Goal: Information Seeking & Learning: Learn about a topic

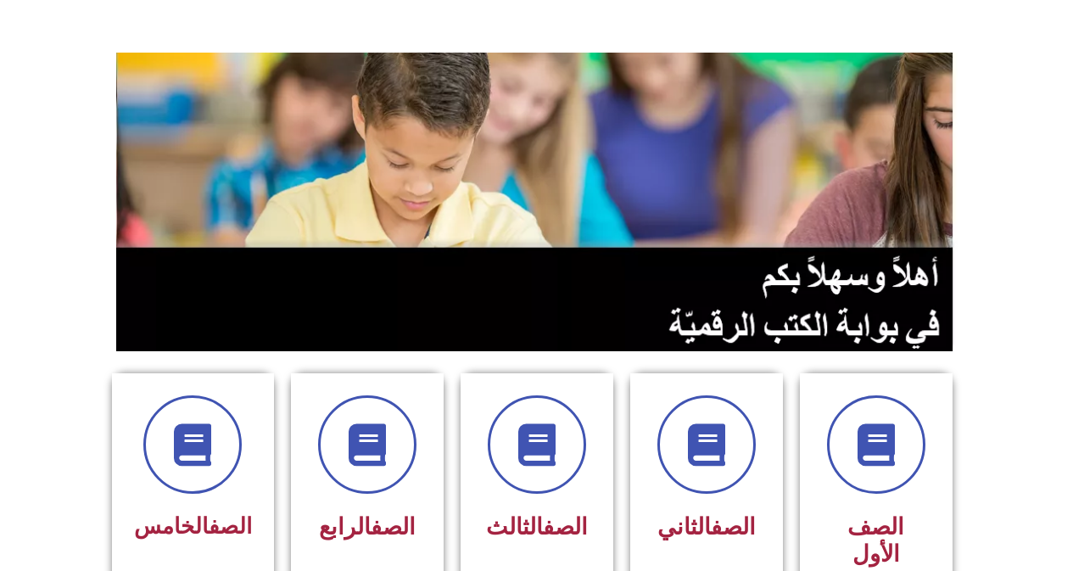
scroll to position [254, 0]
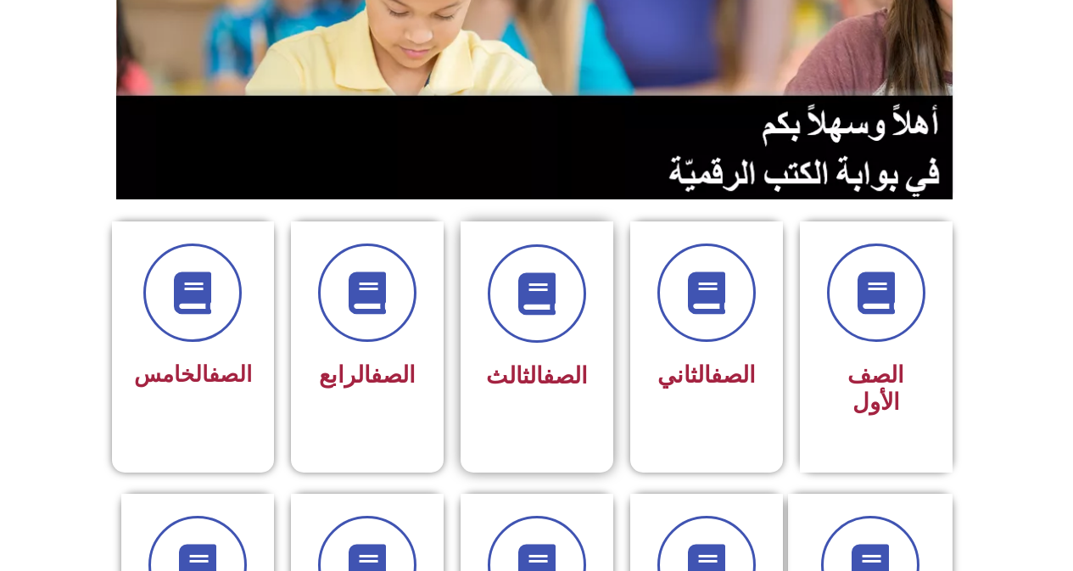
click at [584, 338] on div at bounding box center [536, 293] width 107 height 98
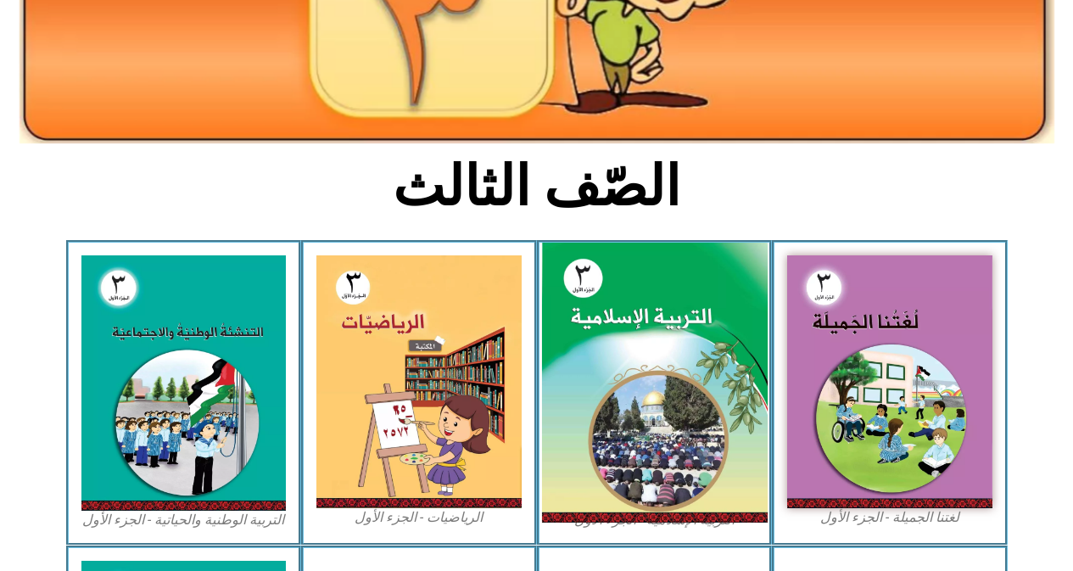
scroll to position [339, 0]
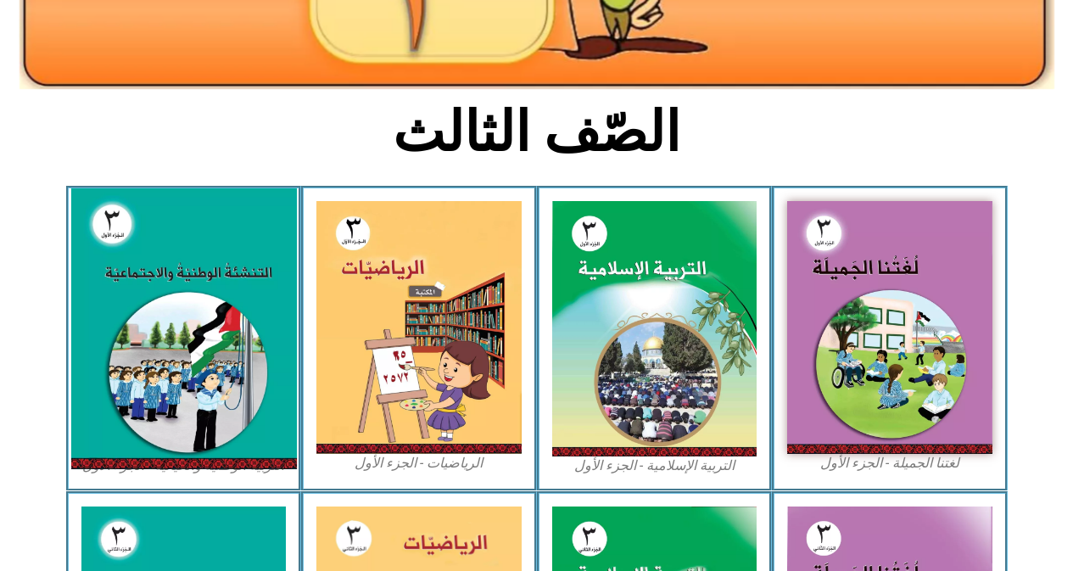
click at [199, 336] on img at bounding box center [183, 328] width 226 height 281
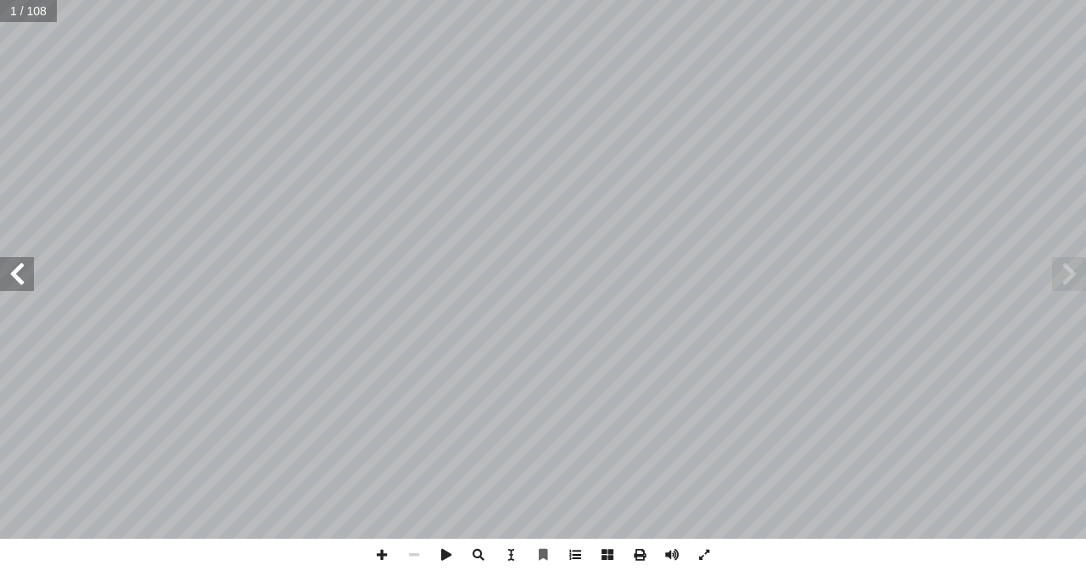
click at [569, 556] on span at bounding box center [575, 555] width 32 height 32
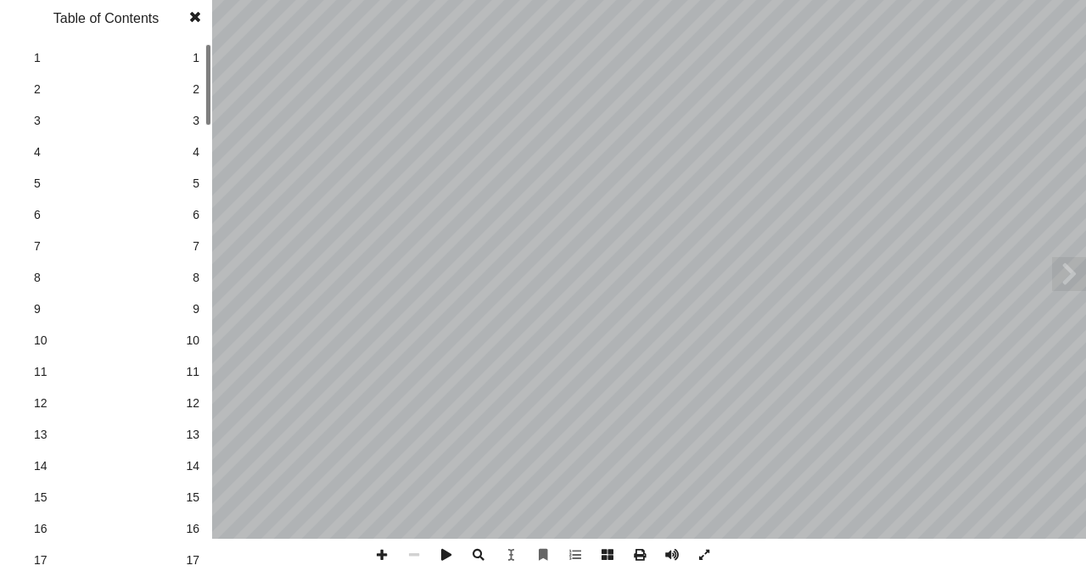
click at [196, 436] on span "13" at bounding box center [193, 435] width 14 height 18
click at [193, 492] on span "15" at bounding box center [193, 498] width 14 height 18
click at [191, 521] on span "16" at bounding box center [193, 529] width 14 height 18
click at [193, 23] on span at bounding box center [195, 17] width 31 height 34
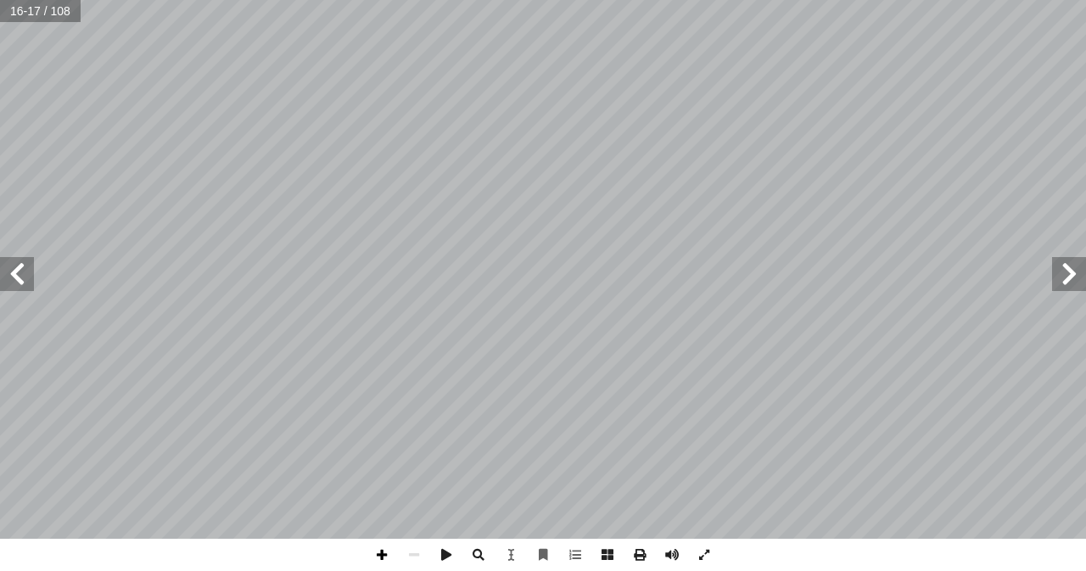
click at [377, 551] on span at bounding box center [382, 555] width 32 height 32
click at [11, 271] on span at bounding box center [17, 274] width 34 height 34
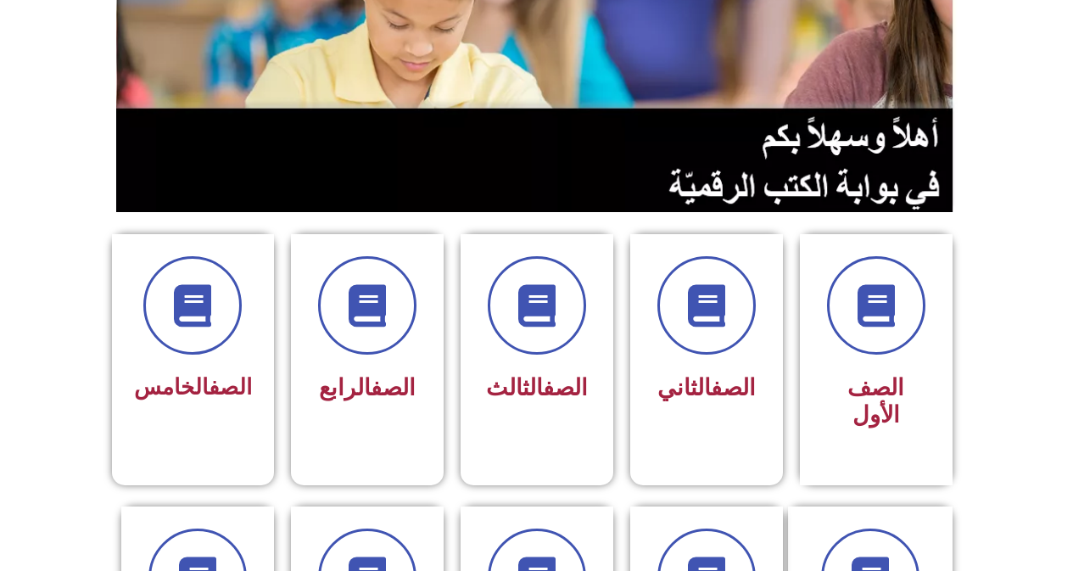
scroll to position [254, 0]
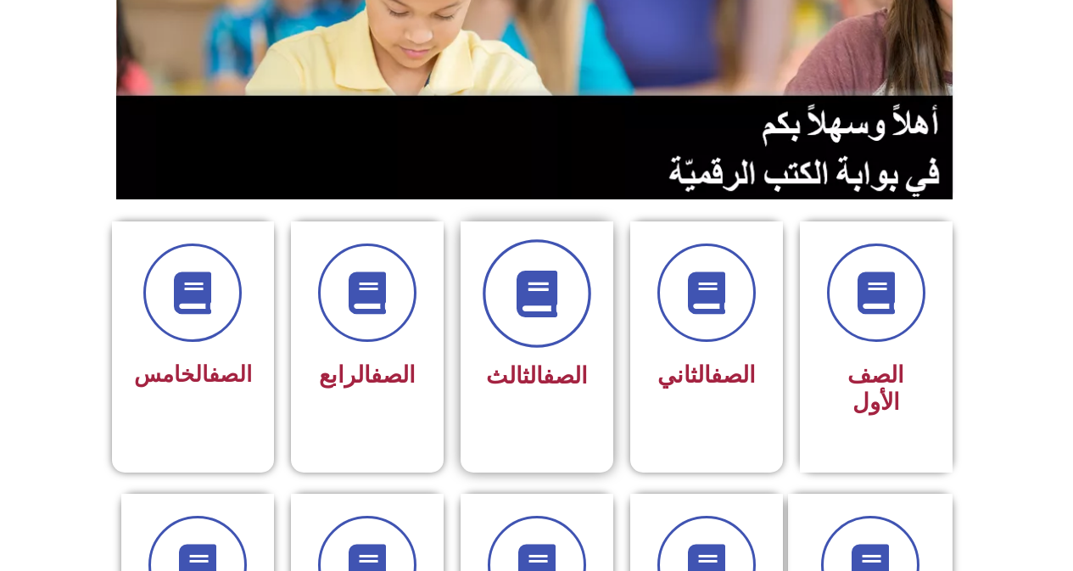
click at [527, 330] on span at bounding box center [537, 293] width 109 height 109
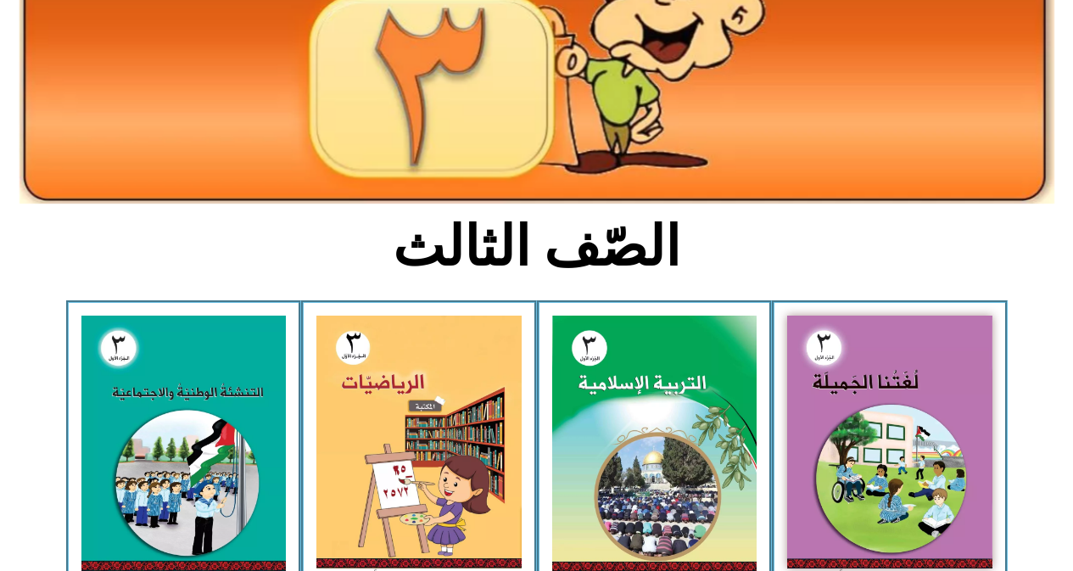
scroll to position [254, 0]
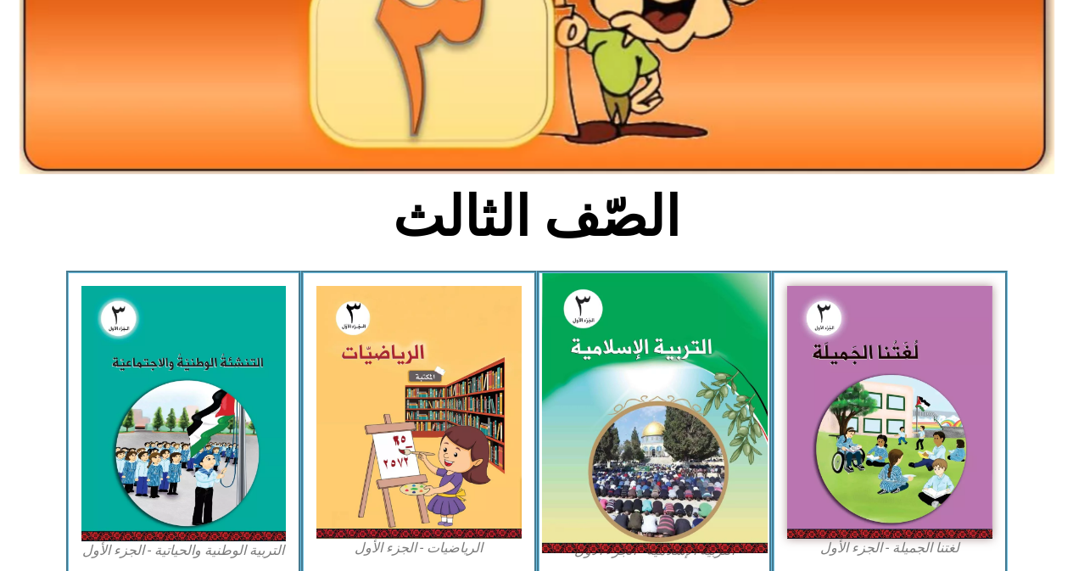
click at [671, 403] on img at bounding box center [654, 413] width 226 height 281
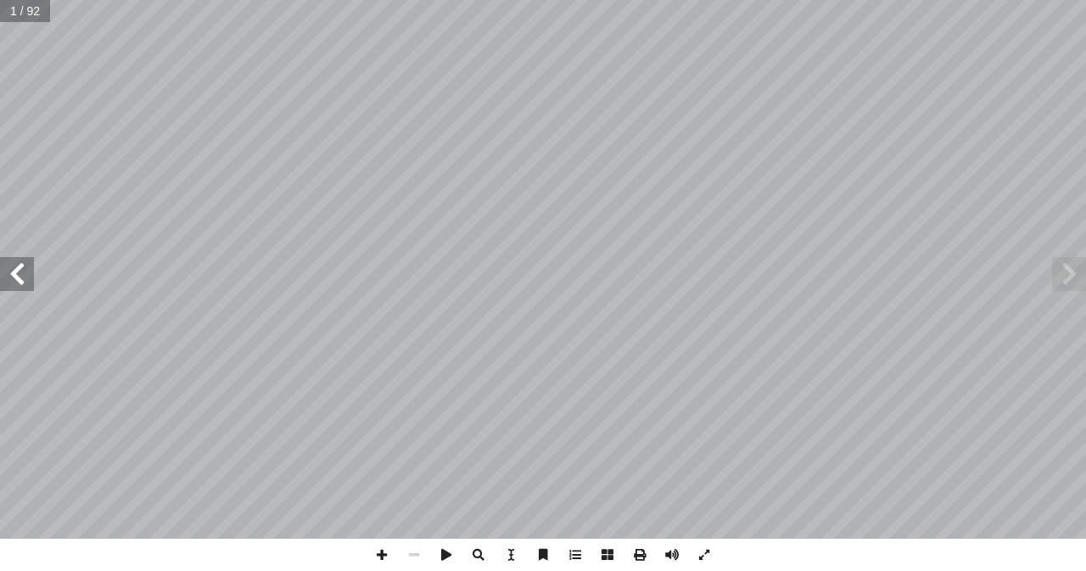
click at [17, 271] on span at bounding box center [17, 274] width 34 height 34
click at [14, 271] on span at bounding box center [17, 274] width 34 height 34
click at [20, 269] on span at bounding box center [17, 274] width 34 height 34
click at [25, 266] on span at bounding box center [17, 274] width 34 height 34
click at [14, 268] on span at bounding box center [17, 274] width 34 height 34
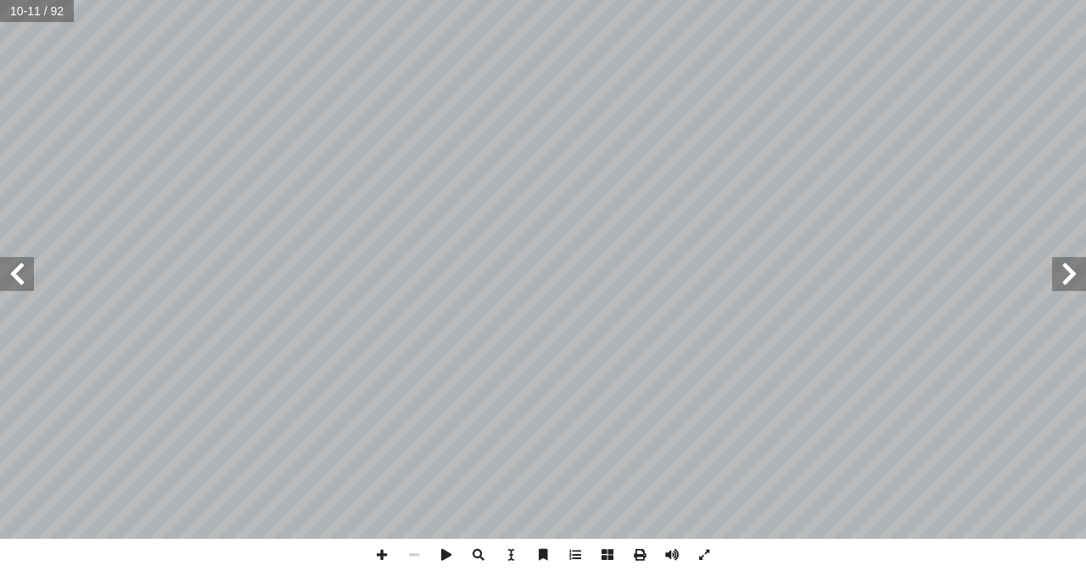
click at [12, 268] on span at bounding box center [17, 274] width 34 height 34
click at [14, 272] on span at bounding box center [17, 274] width 34 height 34
click at [379, 557] on span at bounding box center [382, 555] width 32 height 32
click at [1064, 275] on span at bounding box center [1069, 274] width 34 height 34
click at [382, 554] on span at bounding box center [382, 555] width 32 height 32
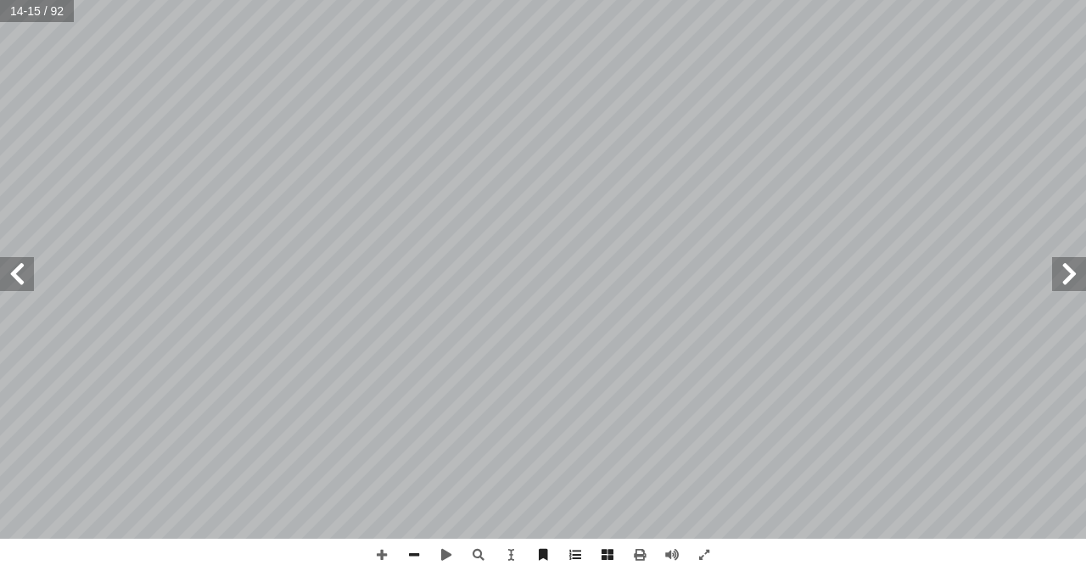
click at [14, 267] on span at bounding box center [17, 274] width 34 height 34
click at [21, 273] on span at bounding box center [17, 274] width 34 height 34
click at [1069, 275] on span at bounding box center [1069, 274] width 34 height 34
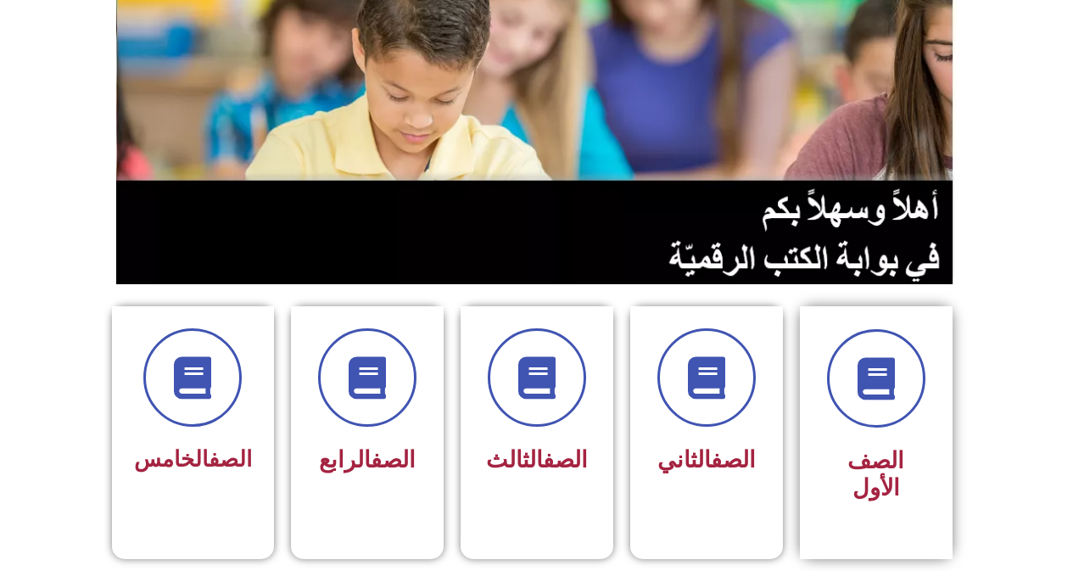
scroll to position [254, 0]
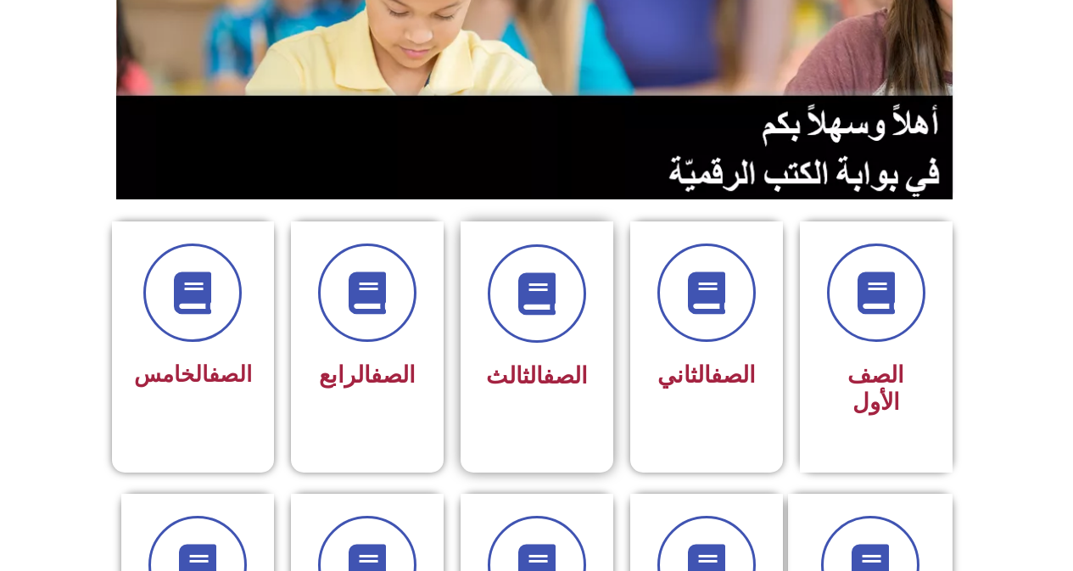
click at [506, 360] on div "الصف الثالث" at bounding box center [536, 376] width 107 height 42
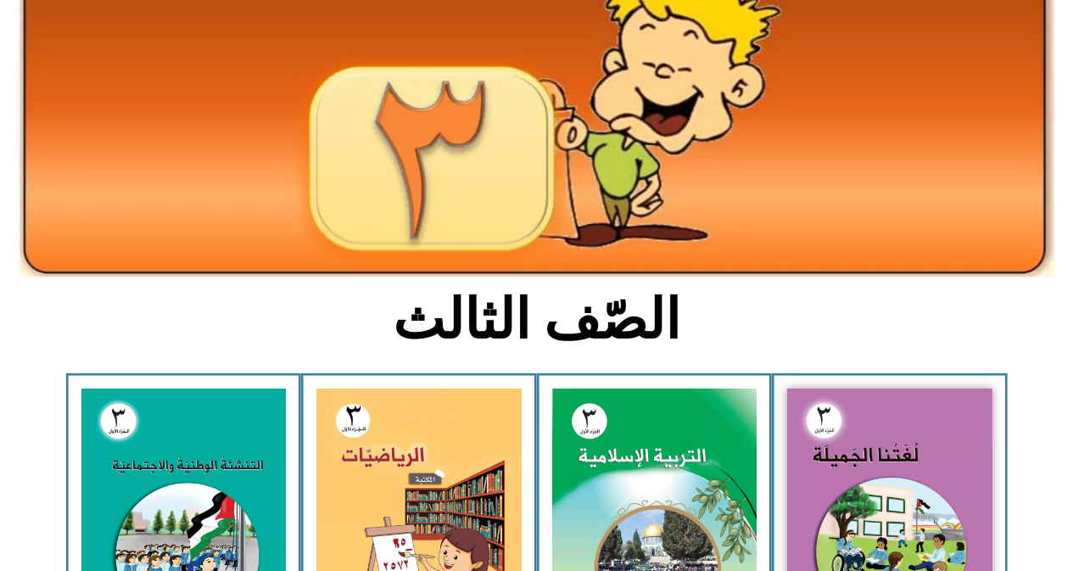
scroll to position [170, 0]
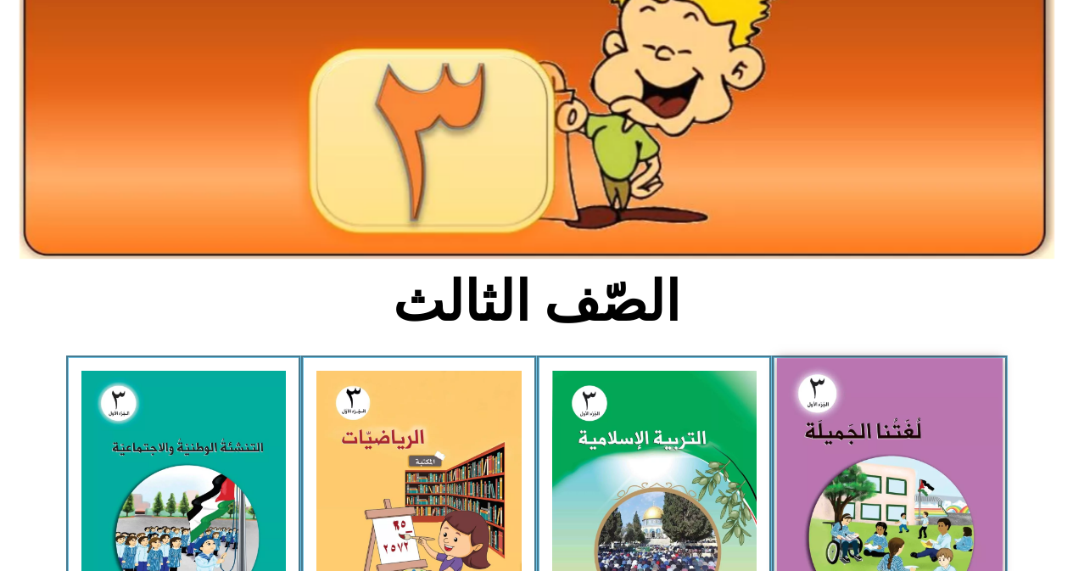
click at [824, 448] on img at bounding box center [890, 496] width 226 height 277
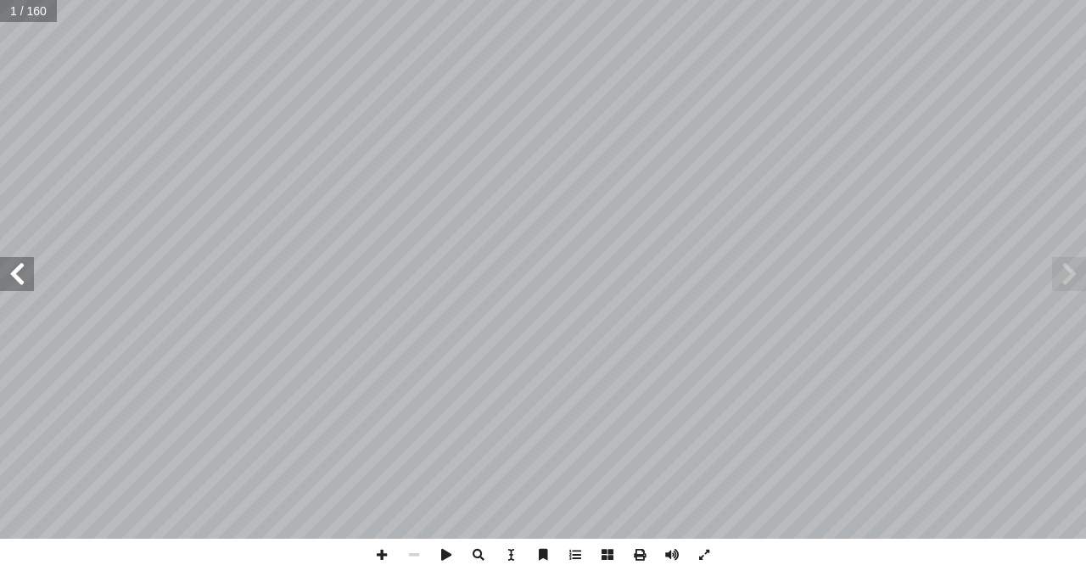
click at [18, 280] on span at bounding box center [17, 274] width 34 height 34
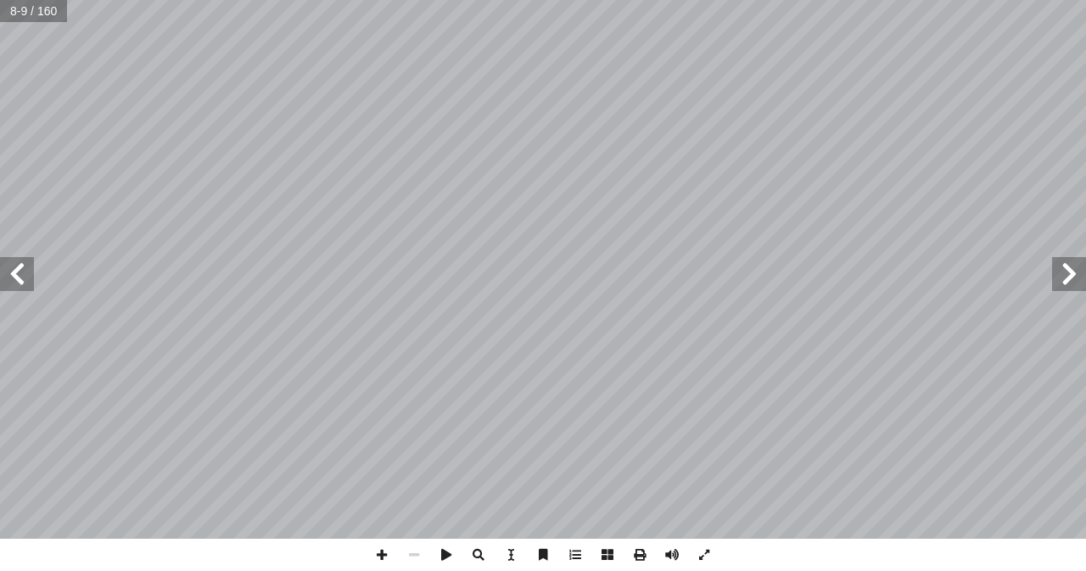
click at [18, 280] on span at bounding box center [17, 274] width 34 height 34
click at [8, 271] on span at bounding box center [17, 274] width 34 height 34
click at [1066, 287] on span at bounding box center [1069, 274] width 34 height 34
